Goal: Task Accomplishment & Management: Use online tool/utility

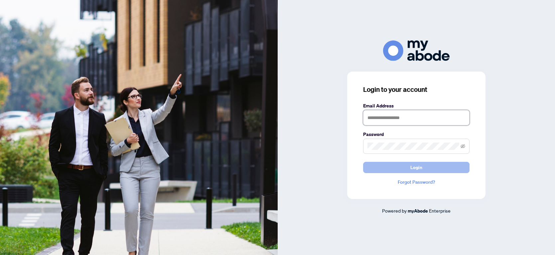
type input "**********"
click at [427, 166] on button "Login" at bounding box center [416, 167] width 106 height 11
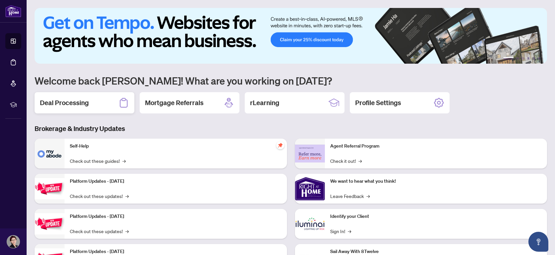
click at [81, 101] on h2 "Deal Processing" at bounding box center [64, 102] width 49 height 9
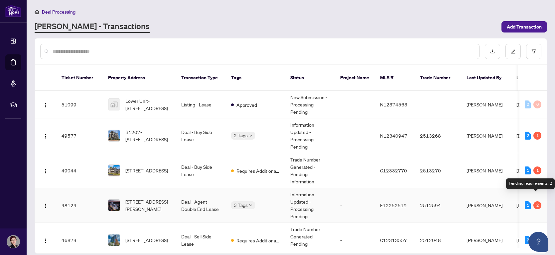
click at [535, 202] on div "2" at bounding box center [537, 206] width 8 height 8
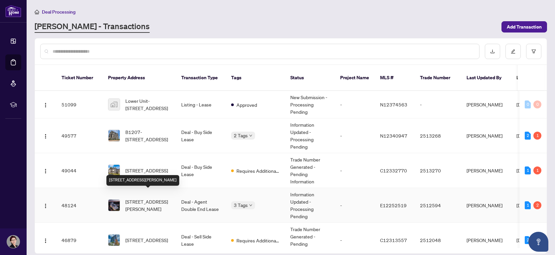
click at [148, 198] on span "[STREET_ADDRESS][PERSON_NAME]" at bounding box center [147, 205] width 45 height 15
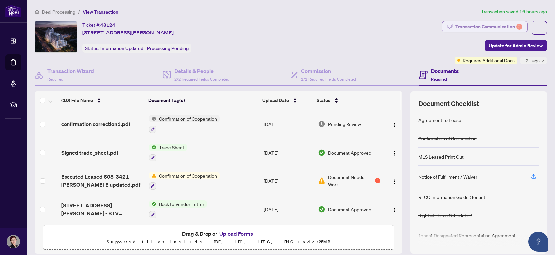
click at [492, 25] on div "Transaction Communication 2" at bounding box center [488, 26] width 67 height 11
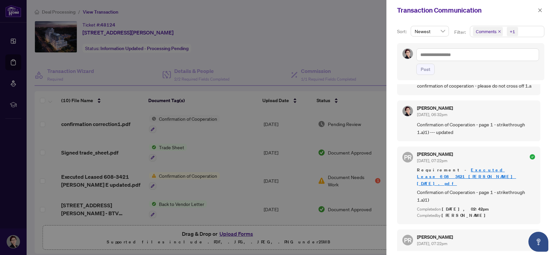
scroll to position [49, 0]
click at [540, 9] on icon "close" at bounding box center [539, 10] width 5 height 5
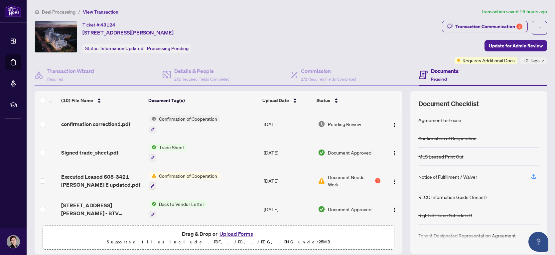
click at [227, 121] on td "Confirmation of Cooperation" at bounding box center [203, 124] width 115 height 29
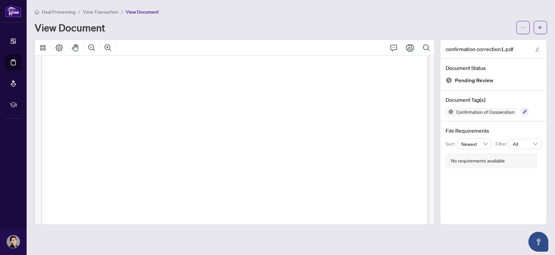
scroll to position [106, 0]
